Goal: Task Accomplishment & Management: Manage account settings

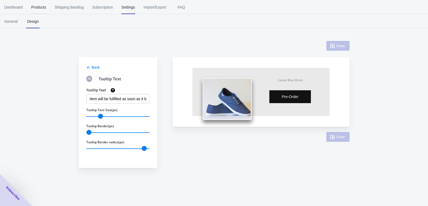
click at [38, 10] on span "Products" at bounding box center [38, 7] width 15 height 14
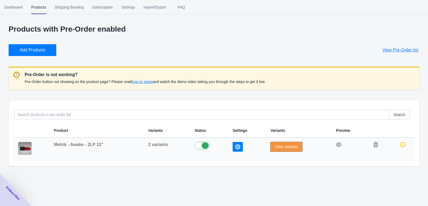
click at [277, 148] on span "View Variants" at bounding box center [286, 147] width 23 height 4
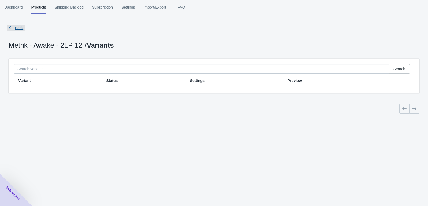
click at [18, 23] on button "Back" at bounding box center [15, 28] width 19 height 10
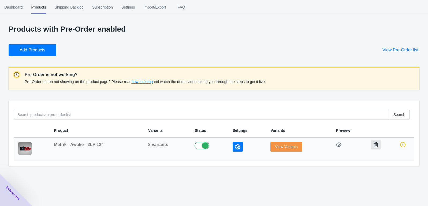
click at [377, 144] on icon "button" at bounding box center [375, 144] width 5 height 5
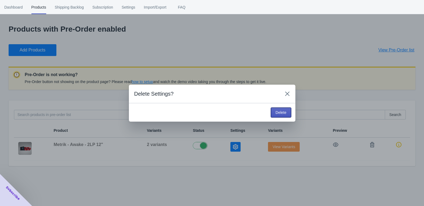
click at [277, 112] on span "Delete" at bounding box center [280, 113] width 11 height 4
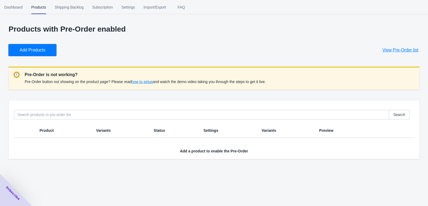
click at [30, 48] on span "Add Products" at bounding box center [33, 49] width 26 height 5
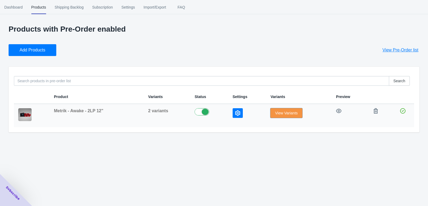
click at [280, 115] on span "View Variants" at bounding box center [286, 113] width 23 height 4
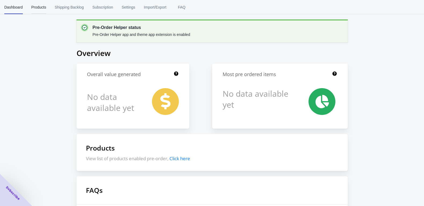
scroll to position [122, 0]
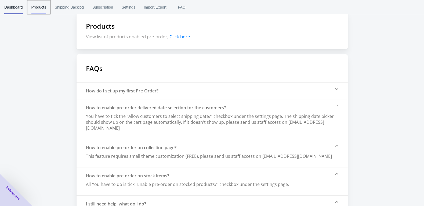
click at [39, 10] on span "Products" at bounding box center [38, 7] width 15 height 14
